Goal: Task Accomplishment & Management: Use online tool/utility

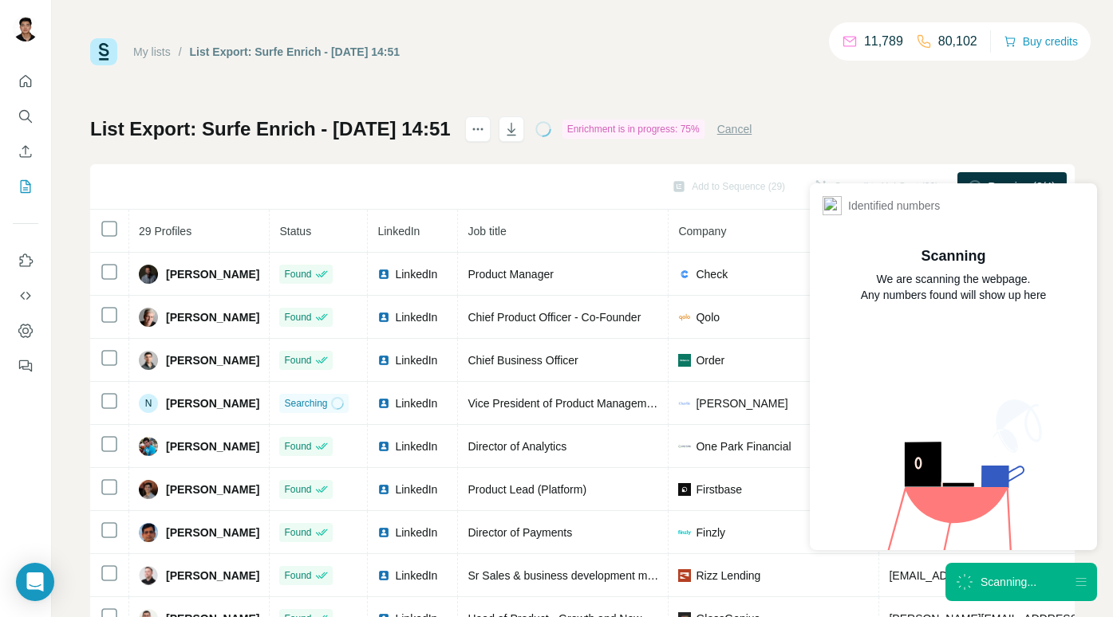
click at [1001, 568] on div "Scanning..." at bounding box center [1021, 582] width 152 height 38
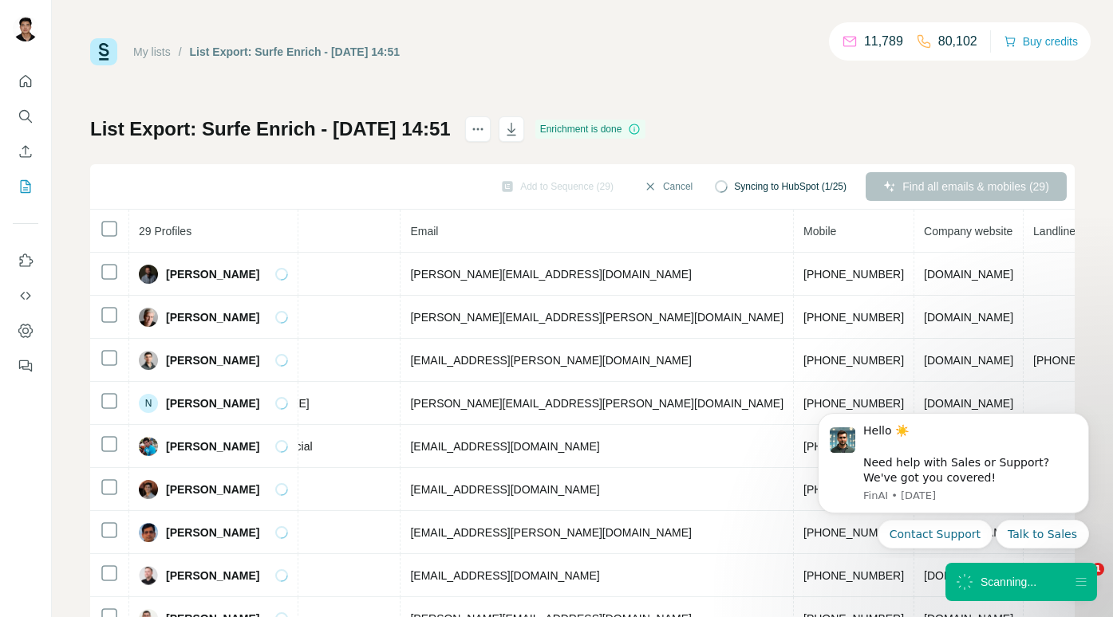
scroll to position [0, 520]
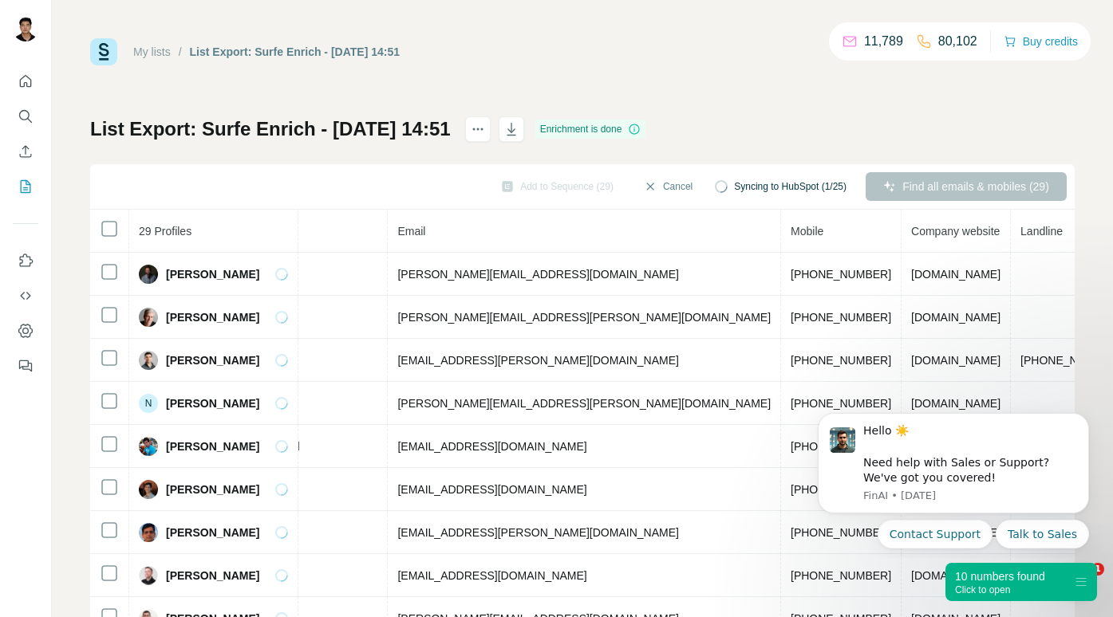
click at [968, 589] on div "Click to open" at bounding box center [1000, 590] width 90 height 11
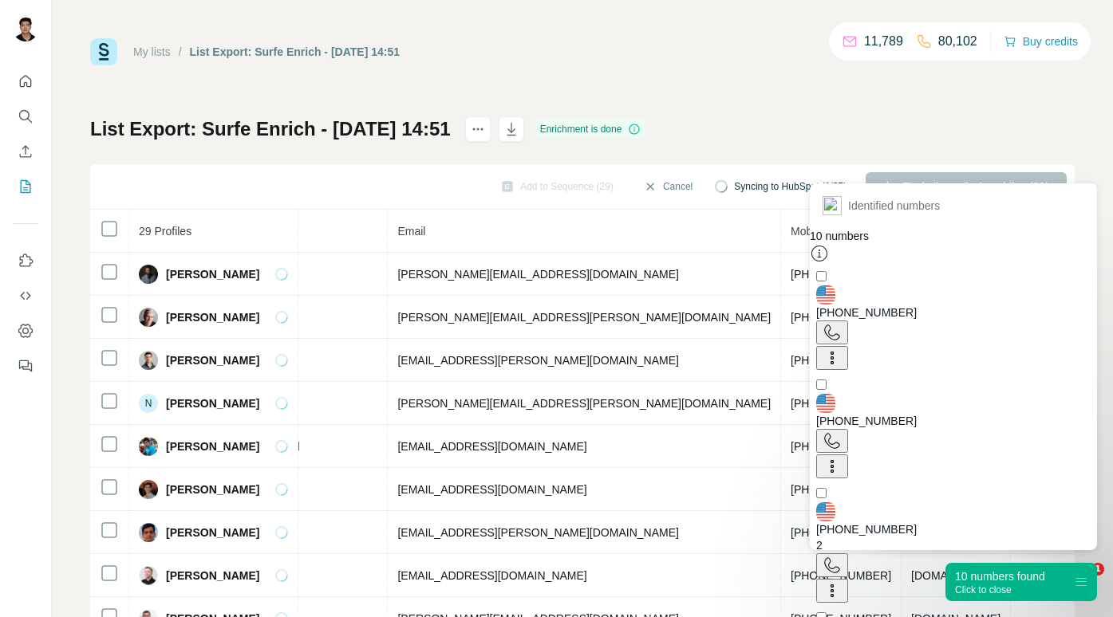
click at [968, 588] on div "Click to close" at bounding box center [1000, 590] width 90 height 11
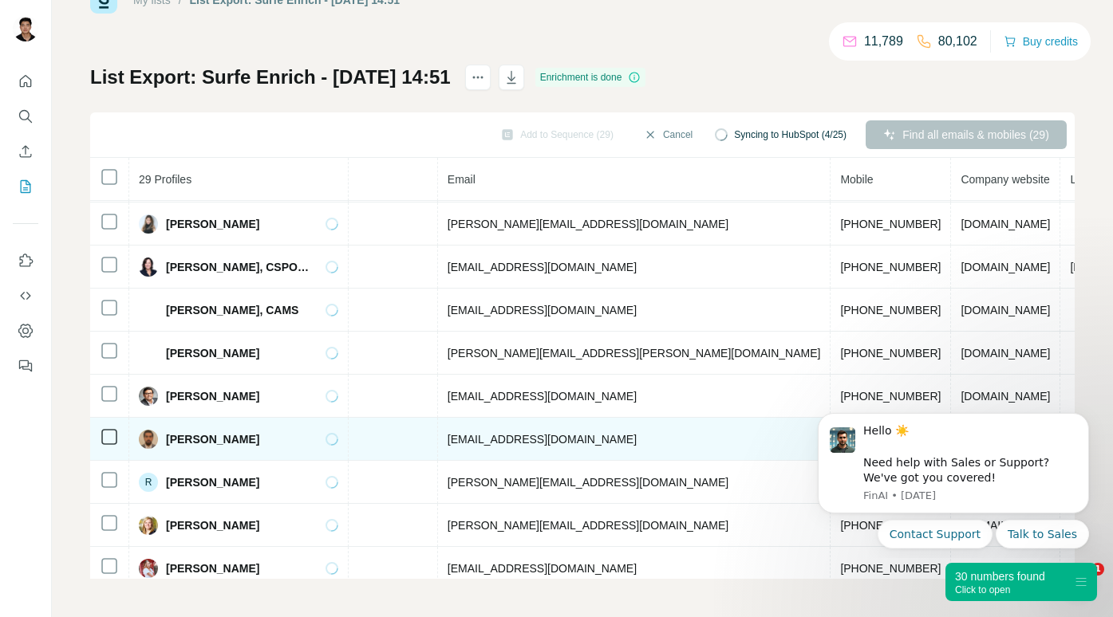
scroll to position [880, 520]
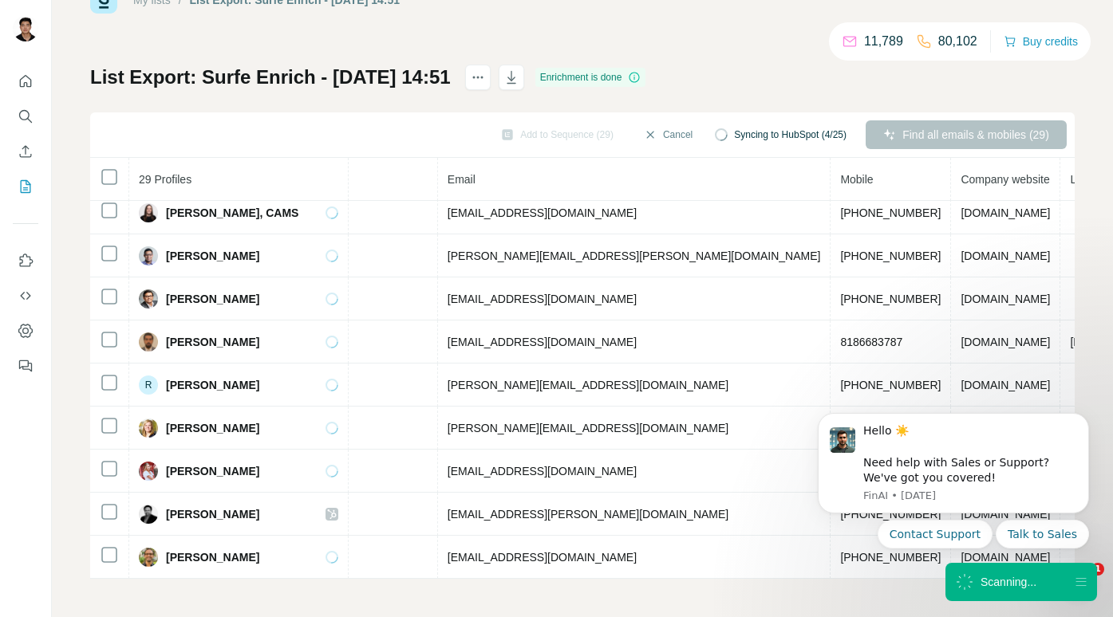
click at [747, 130] on span "Syncing to HubSpot (4/25)" at bounding box center [790, 135] width 112 height 14
click at [713, 132] on icon at bounding box center [721, 135] width 17 height 17
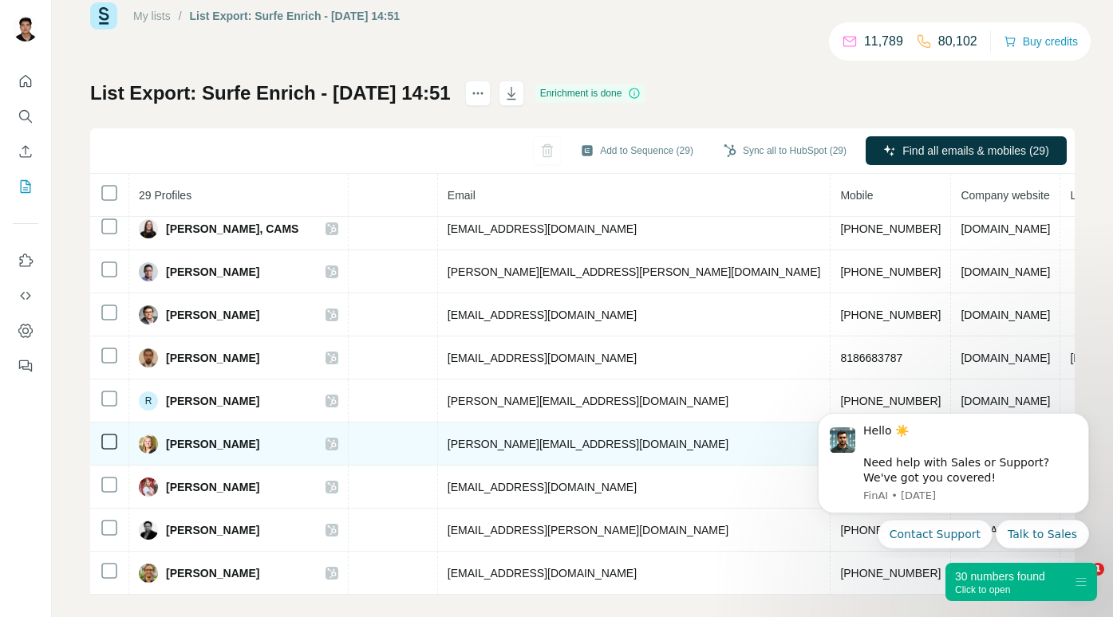
scroll to position [52, 0]
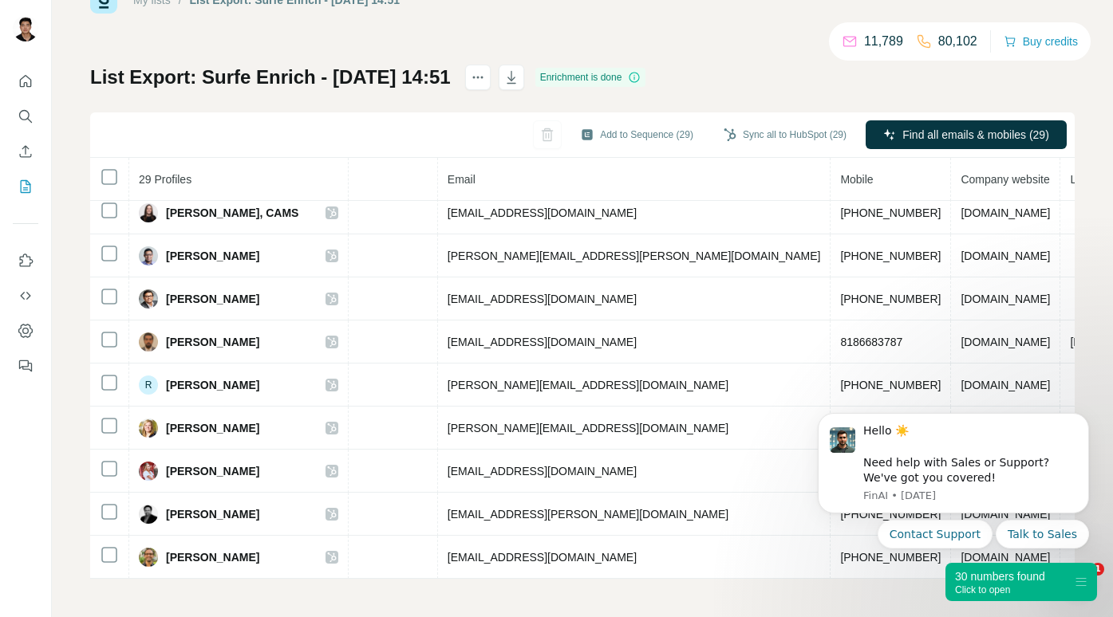
click at [1015, 578] on div "30 numbers found" at bounding box center [1000, 577] width 90 height 16
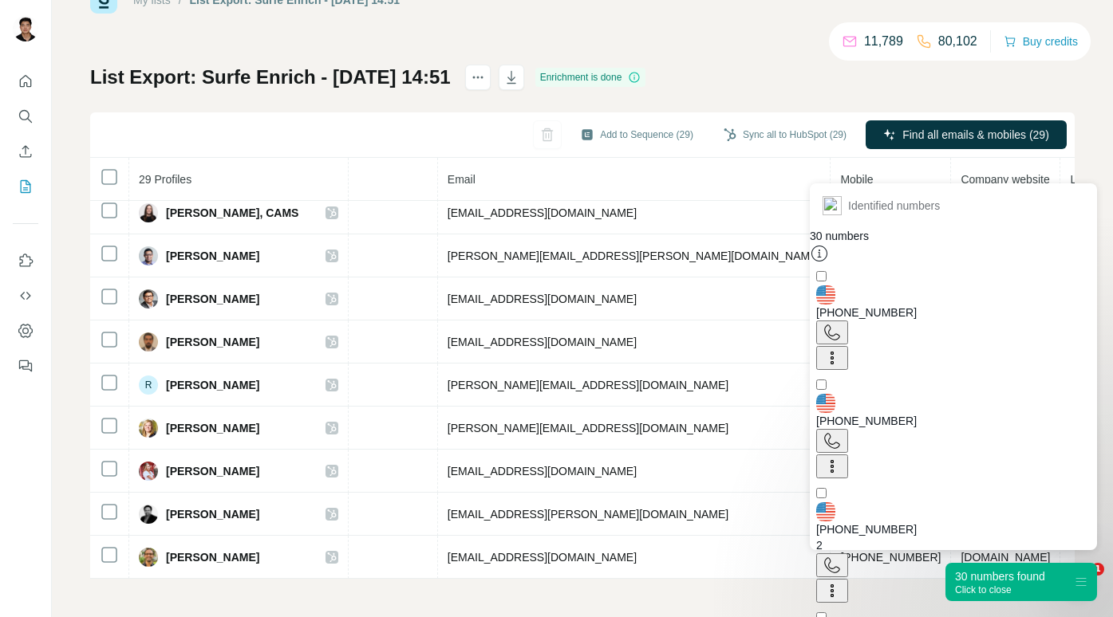
click at [1013, 575] on div "30 numbers found" at bounding box center [1000, 577] width 90 height 16
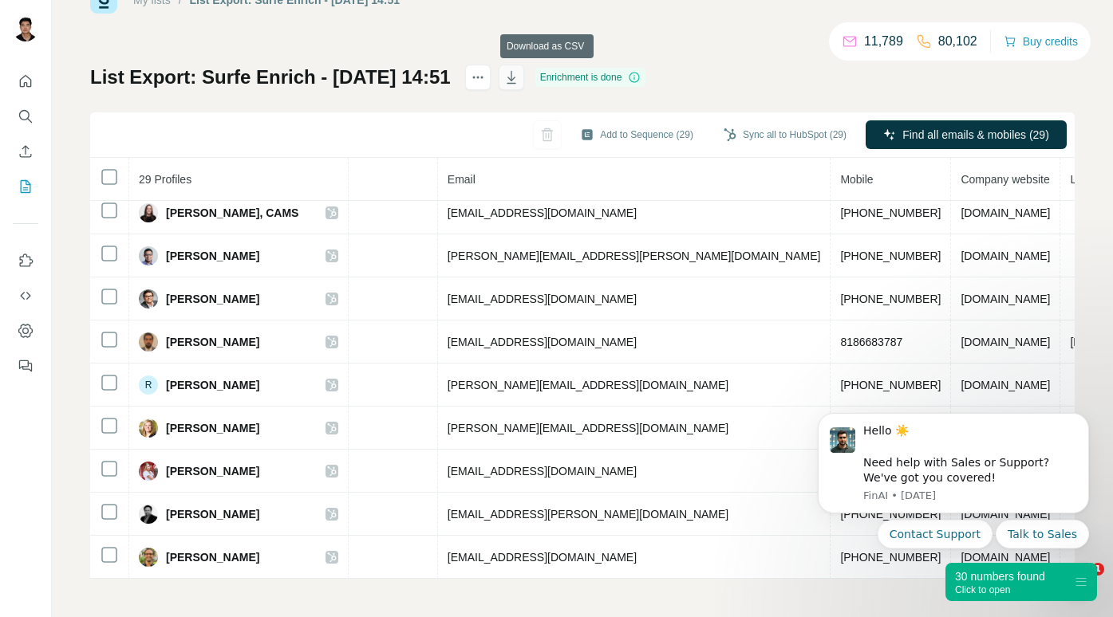
click at [519, 77] on icon "button" at bounding box center [511, 77] width 16 height 16
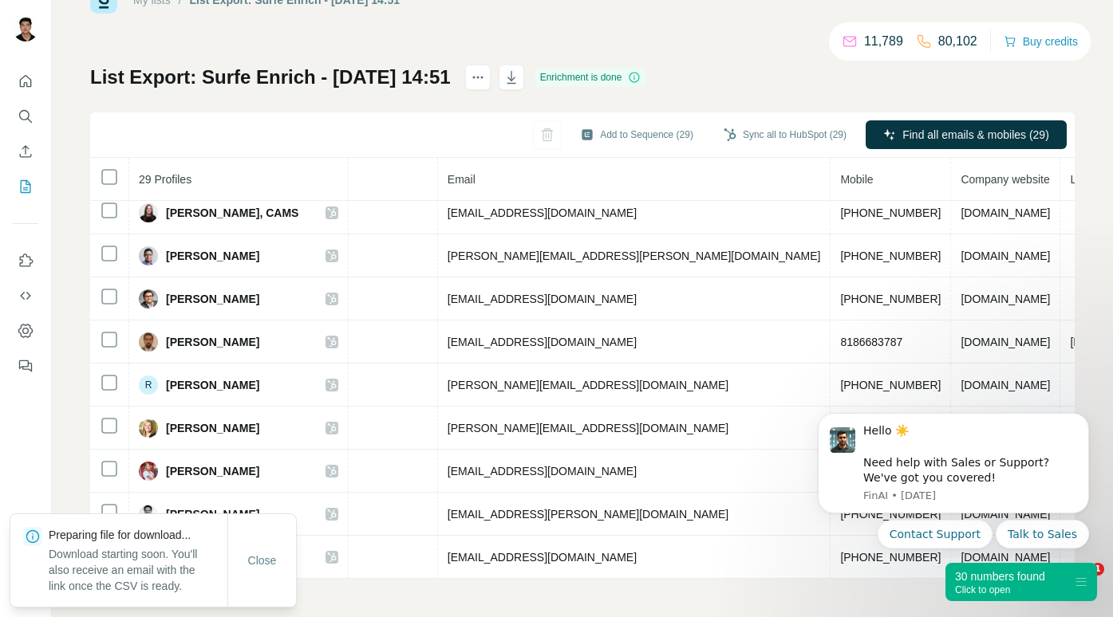
click at [632, 26] on div "My lists / List Export: Surfe Enrich - [DATE] 14:51 11,789 80,102 Buy credits L…" at bounding box center [582, 282] width 984 height 593
